Goal: Check status: Check status

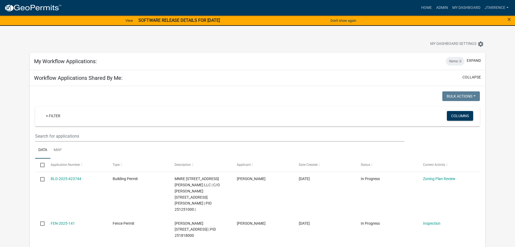
select select "3: 100"
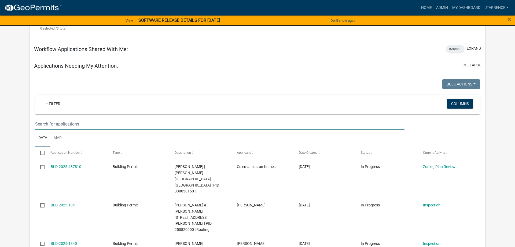
scroll to position [250, 0]
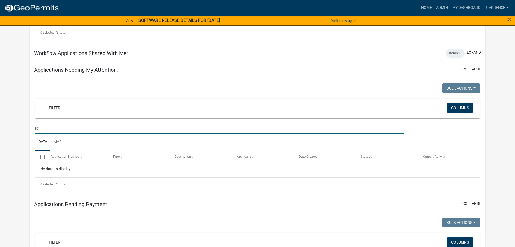
type input "r"
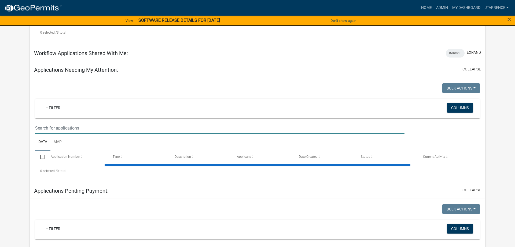
select select "3: 100"
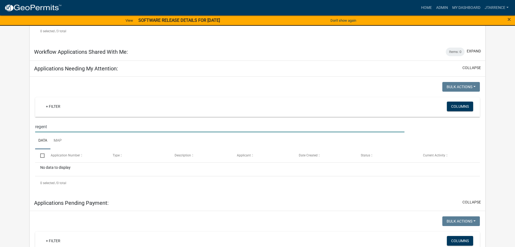
scroll to position [196, 0]
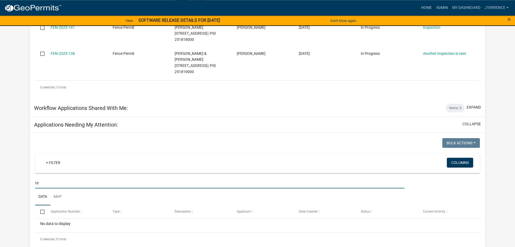
type input "r"
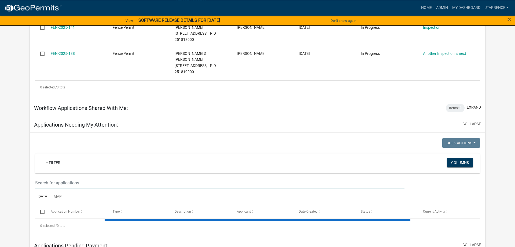
select select "3: 100"
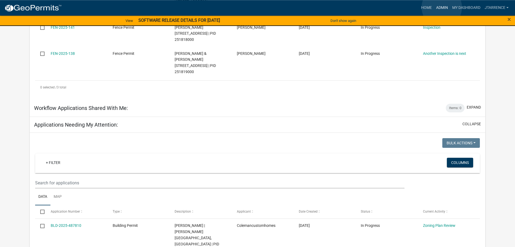
click at [442, 7] on link "Admin" at bounding box center [442, 8] width 16 height 10
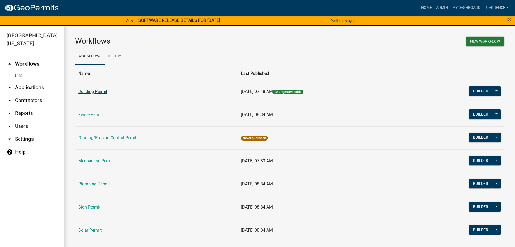
click at [102, 93] on link "Building Permit" at bounding box center [92, 91] width 29 height 5
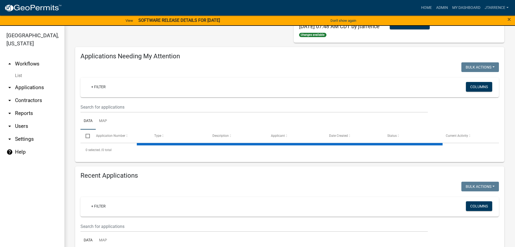
scroll to position [122, 0]
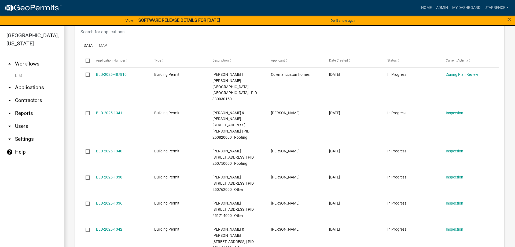
click at [179, 152] on datatable-body-cell "Building Permit" at bounding box center [178, 157] width 58 height 26
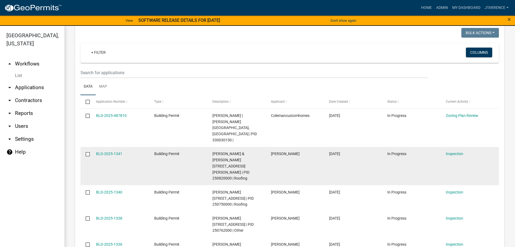
scroll to position [550, 0]
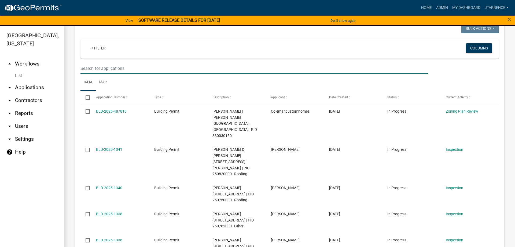
click at [114, 74] on input "text" at bounding box center [253, 68] width 347 height 11
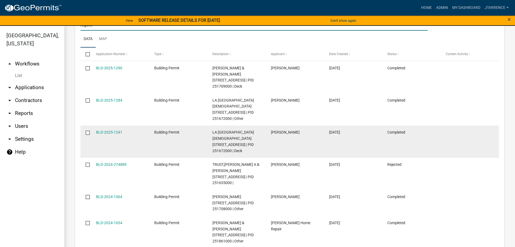
scroll to position [581, 0]
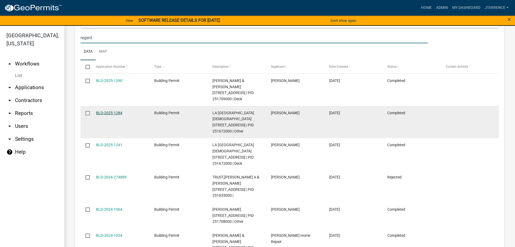
type input "regent"
click at [107, 115] on link "BLD-2025-1284" at bounding box center [109, 113] width 26 height 4
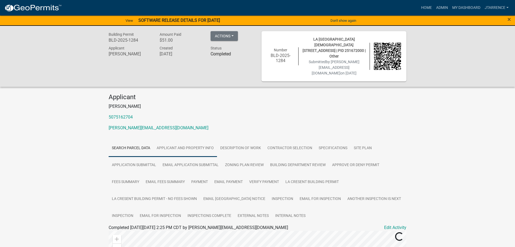
click at [173, 142] on link "Applicant and Property Info" at bounding box center [185, 148] width 64 height 17
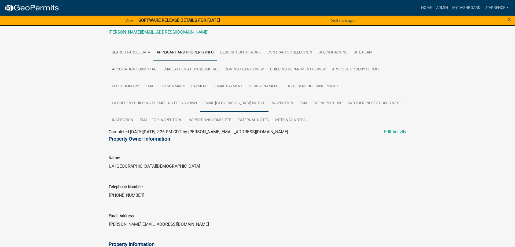
scroll to position [95, 0]
click at [246, 49] on link "Description of Work" at bounding box center [240, 52] width 47 height 17
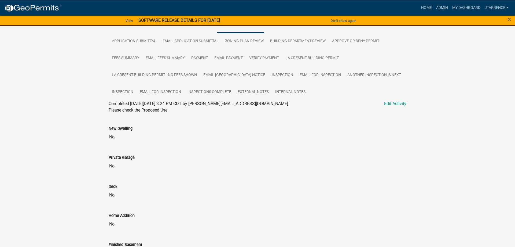
scroll to position [29, 0]
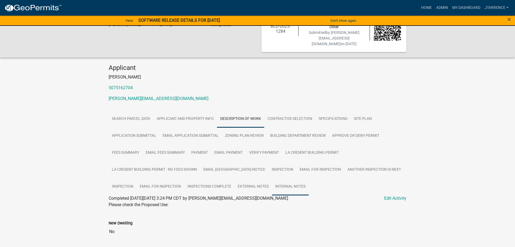
click at [284, 179] on link "Internal Notes" at bounding box center [290, 186] width 37 height 17
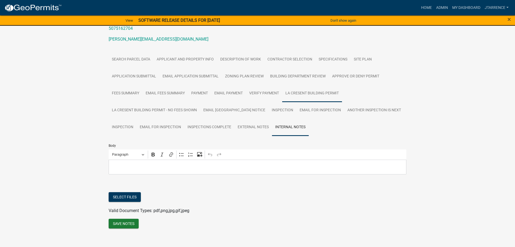
scroll to position [89, 0]
click at [253, 119] on link "External Notes" at bounding box center [253, 126] width 38 height 17
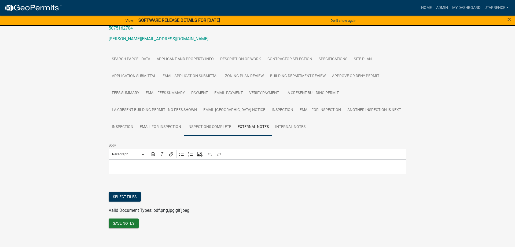
click at [211, 121] on link "Inspections Complete" at bounding box center [209, 126] width 50 height 17
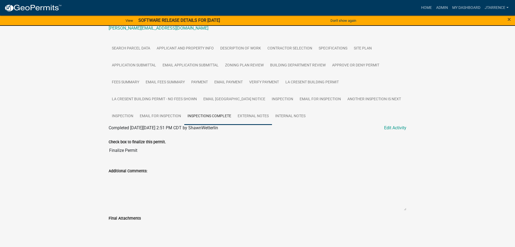
scroll to position [72, 0]
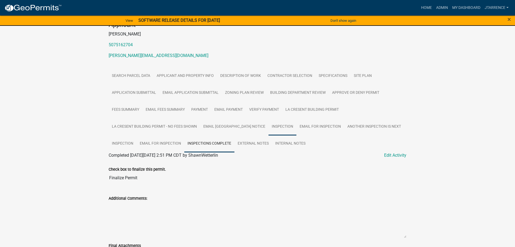
click at [269, 120] on link "Inspection" at bounding box center [283, 126] width 28 height 17
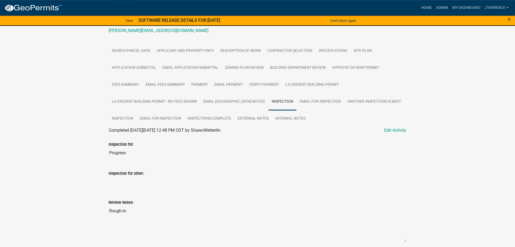
scroll to position [91, 0]
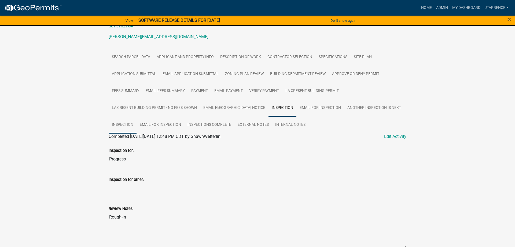
click at [121, 119] on link "Inspection" at bounding box center [123, 124] width 28 height 17
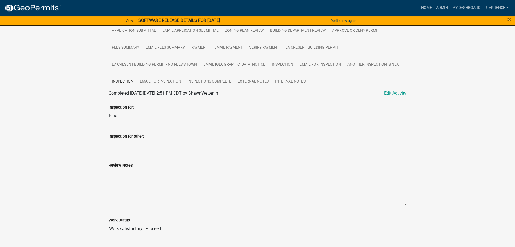
scroll to position [118, 0]
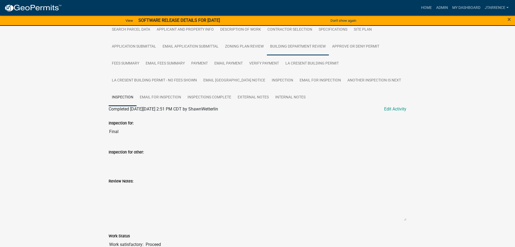
click at [282, 43] on link "Building Department Review" at bounding box center [298, 46] width 62 height 17
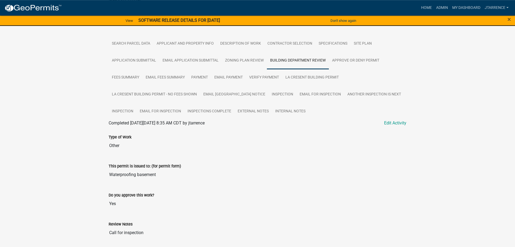
scroll to position [96, 0]
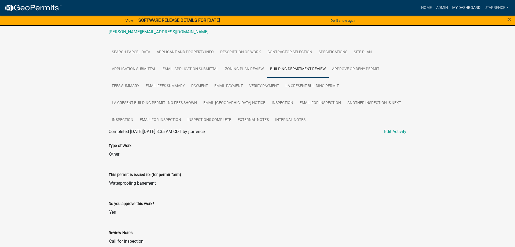
click at [466, 7] on link "My Dashboard" at bounding box center [466, 8] width 32 height 10
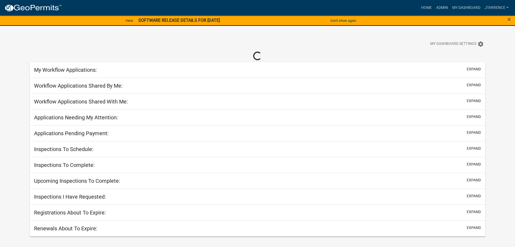
select select "3: 100"
